Goal: Task Accomplishment & Management: Manage account settings

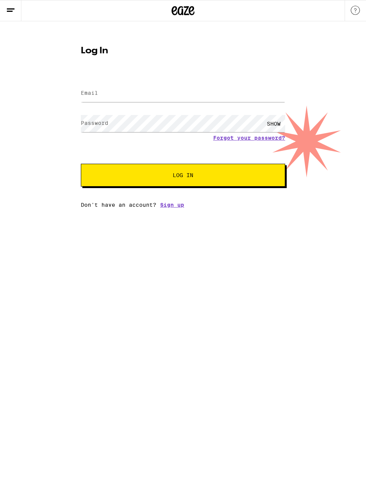
click at [48, 208] on html "Log In Email Email Password Password SHOW Forgot your password? Log In Don't ha…" at bounding box center [183, 104] width 366 height 208
click at [47, 208] on html "Log In Email Email Password Password SHOW Forgot your password? Log In Don't ha…" at bounding box center [183, 104] width 366 height 208
click at [48, 208] on html "Log In Email Email Password Password SHOW Forgot your password? Log In Don't ha…" at bounding box center [183, 104] width 366 height 208
click at [47, 208] on html "Log In Email Email Password Password SHOW Forgot your password? Log In Don't ha…" at bounding box center [183, 104] width 366 height 208
click at [48, 208] on html "Log In Email Email Password Password SHOW Forgot your password? Log In Don't ha…" at bounding box center [183, 104] width 366 height 208
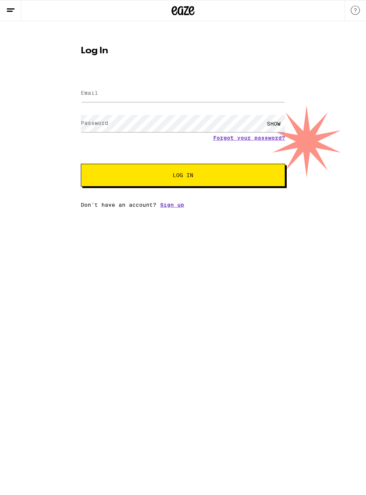
click at [48, 208] on html "Log In Email Email Password Password SHOW Forgot your password? Log In Don't ha…" at bounding box center [183, 104] width 366 height 208
click at [47, 208] on html "Log In Email Email Password Password SHOW Forgot your password? Log In Don't ha…" at bounding box center [183, 104] width 366 height 208
click at [48, 208] on html "Log In Email Email Password Password SHOW Forgot your password? Log In Don't ha…" at bounding box center [183, 104] width 366 height 208
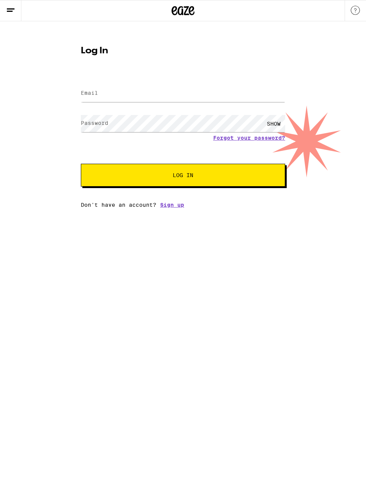
click at [47, 208] on html "Log In Email Email Password Password SHOW Forgot your password? Log In Don't ha…" at bounding box center [183, 104] width 366 height 208
click at [48, 208] on html "Log In Email Email Password Password SHOW Forgot your password? Log In Don't ha…" at bounding box center [183, 104] width 366 height 208
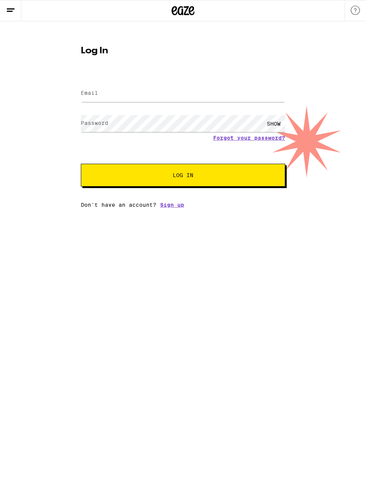
click at [47, 208] on html "Log In Email Email Password Password SHOW Forgot your password? Log In Don't ha…" at bounding box center [183, 104] width 366 height 208
click at [48, 208] on html "Log In Email Email Password Password SHOW Forgot your password? Log In Don't ha…" at bounding box center [183, 104] width 366 height 208
click at [47, 208] on html "Log In Email Email Password Password SHOW Forgot your password? Log In Don't ha…" at bounding box center [183, 104] width 366 height 208
click at [48, 208] on html "Log In Email Email Password Password SHOW Forgot your password? Log In Don't ha…" at bounding box center [183, 104] width 366 height 208
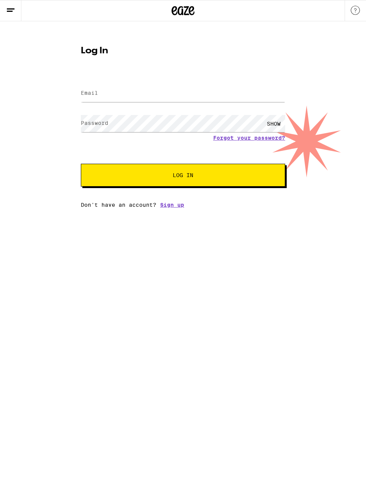
click at [47, 208] on html "Log In Email Email Password Password SHOW Forgot your password? Log In Don't ha…" at bounding box center [183, 104] width 366 height 208
click at [48, 208] on html "Log In Email Email Password Password SHOW Forgot your password? Log In Don't ha…" at bounding box center [183, 104] width 366 height 208
click at [47, 208] on html "Log In Email Email Password Password SHOW Forgot your password? Log In Don't ha…" at bounding box center [183, 104] width 366 height 208
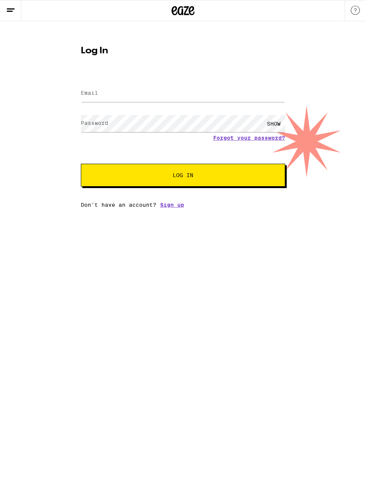
click at [47, 208] on html "Log In Email Email Password Password SHOW Forgot your password? Log In Don't ha…" at bounding box center [183, 104] width 366 height 208
click at [48, 208] on html "Log In Email Email Password Password SHOW Forgot your password? Log In Don't ha…" at bounding box center [183, 104] width 366 height 208
click at [47, 208] on html "Log In Email Email Password Password SHOW Forgot your password? Log In Don't ha…" at bounding box center [183, 104] width 366 height 208
click at [48, 208] on html "Log In Email Email Password Password SHOW Forgot your password? Log In Don't ha…" at bounding box center [183, 104] width 366 height 208
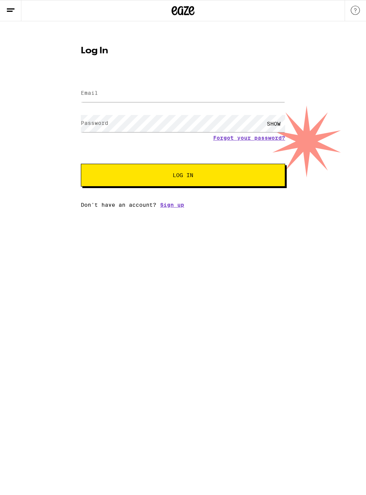
click at [48, 208] on html "Log In Email Email Password Password SHOW Forgot your password? Log In Don't ha…" at bounding box center [183, 104] width 366 height 208
click at [47, 208] on html "Log In Email Email Password Password SHOW Forgot your password? Log In Don't ha…" at bounding box center [183, 104] width 366 height 208
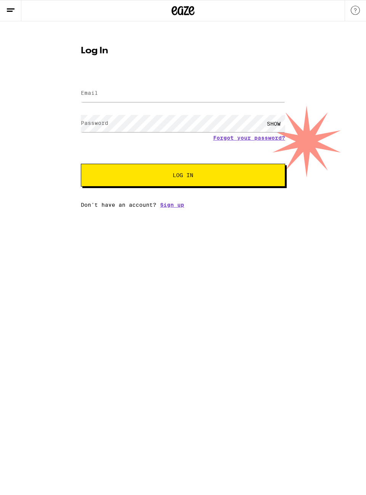
click at [47, 208] on html "Log In Email Email Password Password SHOW Forgot your password? Log In Don't ha…" at bounding box center [183, 104] width 366 height 208
click at [48, 208] on html "Log In Email Email Password Password SHOW Forgot your password? Log In Don't ha…" at bounding box center [183, 104] width 366 height 208
click at [47, 208] on html "Log In Email Email Password Password SHOW Forgot your password? Log In Don't ha…" at bounding box center [183, 104] width 366 height 208
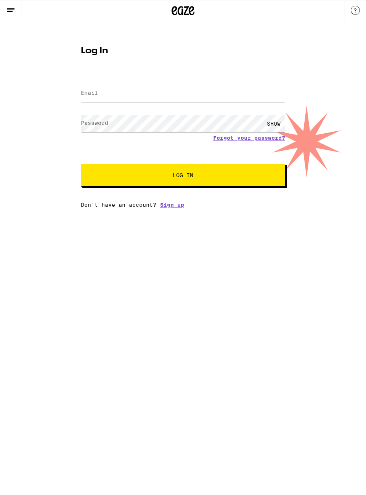
click at [47, 208] on html "Log In Email Email Password Password SHOW Forgot your password? Log In Don't ha…" at bounding box center [183, 104] width 366 height 208
click at [48, 208] on html "Log In Email Email Password Password SHOW Forgot your password? Log In Don't ha…" at bounding box center [183, 104] width 366 height 208
click at [47, 208] on html "Log In Email Email Password Password SHOW Forgot your password? Log In Don't ha…" at bounding box center [183, 104] width 366 height 208
click at [48, 208] on html "Log In Email Email Password Password SHOW Forgot your password? Log In Don't ha…" at bounding box center [183, 104] width 366 height 208
